Goal: Task Accomplishment & Management: Use online tool/utility

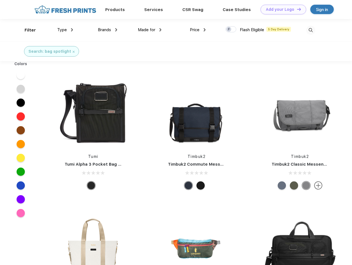
click at [281, 9] on link "Add your Logo Design Tool" at bounding box center [283, 10] width 46 height 10
click at [0, 0] on div "Design Tool" at bounding box center [0, 0] width 0 height 0
click at [296, 9] on link "Add your Logo Design Tool" at bounding box center [283, 10] width 46 height 10
click at [27, 30] on div "Filter" at bounding box center [30, 30] width 11 height 6
click at [65, 30] on span "Type" at bounding box center [62, 29] width 10 height 5
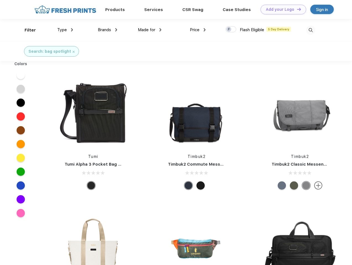
click at [107, 30] on span "Brands" at bounding box center [104, 29] width 13 height 5
click at [150, 30] on span "Made for" at bounding box center [146, 29] width 17 height 5
click at [198, 30] on span "Price" at bounding box center [195, 29] width 10 height 5
click at [231, 30] on div at bounding box center [230, 29] width 11 height 6
click at [229, 30] on input "checkbox" at bounding box center [227, 28] width 4 height 4
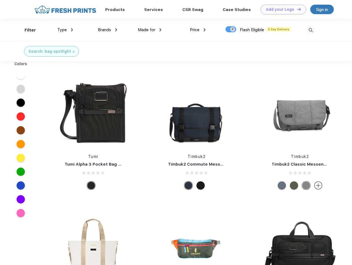
click at [310, 30] on img at bounding box center [310, 30] width 9 height 9
